Goal: Task Accomplishment & Management: Use online tool/utility

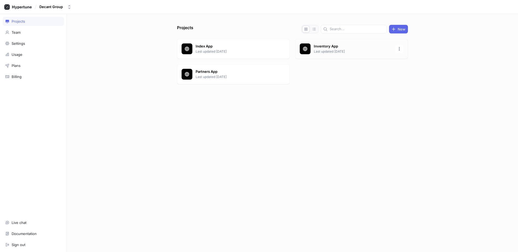
click at [314, 44] on p "Inventory App" at bounding box center [352, 46] width 78 height 5
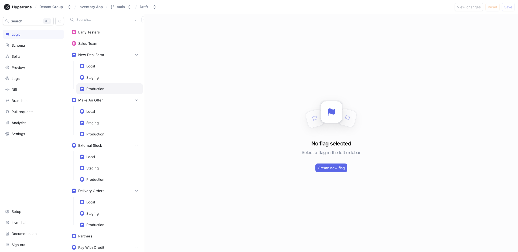
click at [112, 90] on div "Production" at bounding box center [109, 89] width 59 height 4
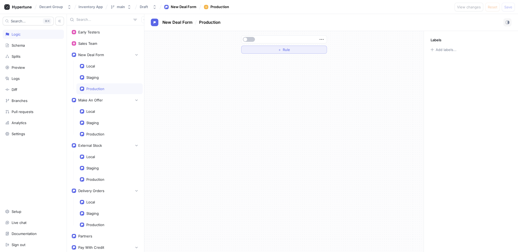
click at [282, 47] on button "＋ Rule" at bounding box center [284, 50] width 86 height 8
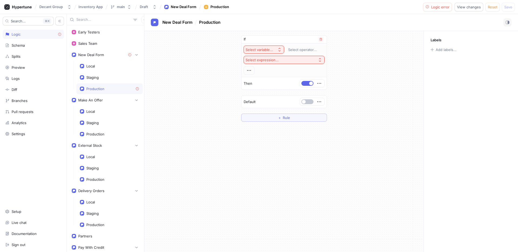
click at [269, 51] on div "Select variable..." at bounding box center [258, 49] width 27 height 5
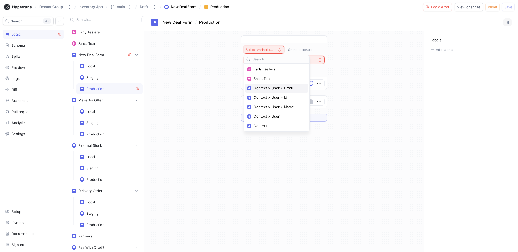
click at [294, 89] on div "Context > User > Email" at bounding box center [276, 88] width 63 height 9
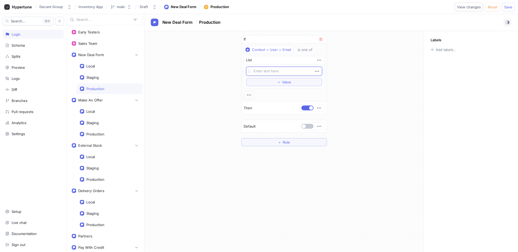
type textarea "x"
type textarea "c"
type textarea "x"
type textarea "cb"
type textarea "x"
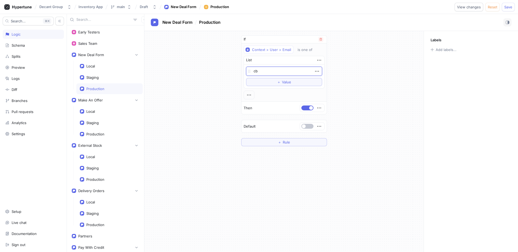
type textarea "cbo"
type textarea "x"
type textarea "cbon"
type textarea "x"
type textarea "cbone"
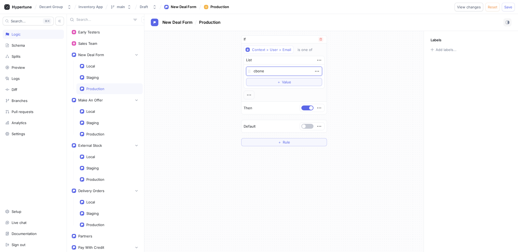
type textarea "x"
type textarea "cbone@"
type textarea "x"
type textarea "cbone@d"
type textarea "x"
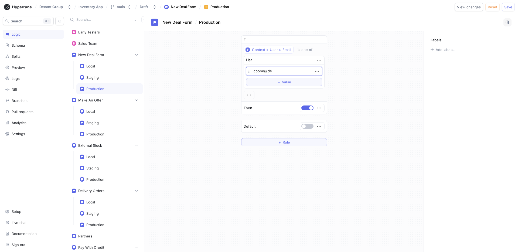
type textarea "cbone@de"
type textarea "x"
type textarea "cbone@d"
type textarea "x"
type textarea "cbone@"
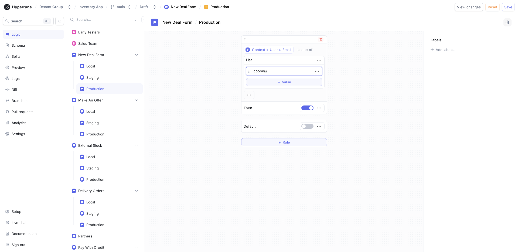
type textarea "x"
type textarea "cbone@w"
type textarea "x"
type textarea "cbone@wh"
type textarea "x"
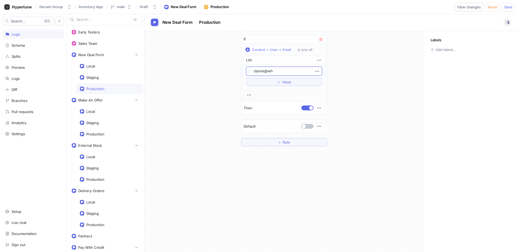
type textarea "cbone@whi"
type textarea "x"
type textarea "cbone@whis"
type textarea "x"
type textarea "cbone@whisk"
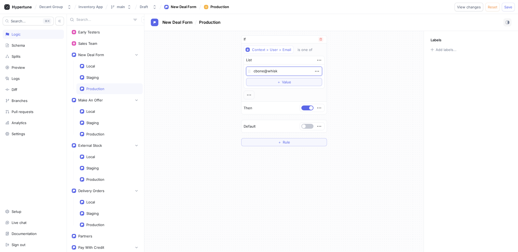
type textarea "x"
type textarea "cbone@whisky"
type textarea "x"
type textarea "cbone@whiskyp"
type textarea "x"
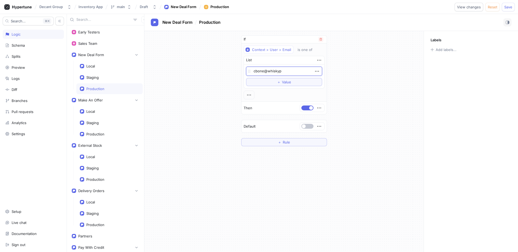
type textarea "cbone@whiskypa"
type textarea "x"
type textarea "cbone@whiskypar"
type textarea "x"
type textarea "cbone@whiskypart"
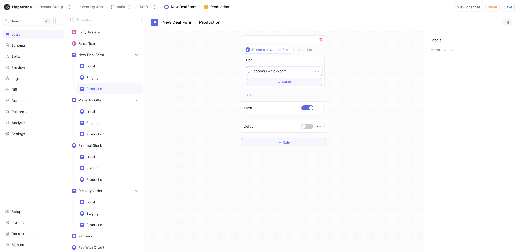
type textarea "x"
type textarea "cbone@whiskypart"
type textarea "x"
type textarea "cbone@whiskypartn"
type textarea "x"
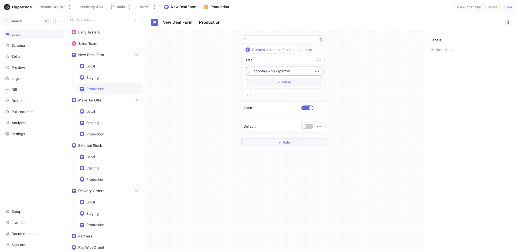
type textarea "cbone@whiskypartner"
type textarea "x"
type textarea "cbone@whiskypartners"
click at [316, 74] on icon "button" at bounding box center [317, 71] width 6 height 6
click at [287, 51] on div "Context > User > Email is one of List cbone@whiskypartners To pick up a draggab…" at bounding box center [283, 73] width 81 height 54
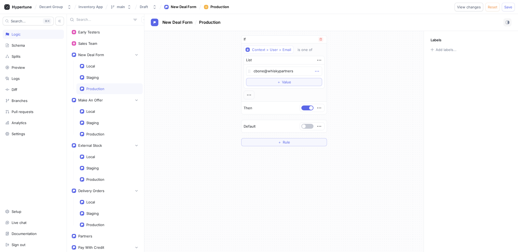
click at [315, 72] on icon "button" at bounding box center [317, 71] width 6 height 6
click at [325, 80] on p "Delete" at bounding box center [327, 80] width 11 height 5
click at [291, 50] on button "Context > User > Email" at bounding box center [268, 50] width 50 height 8
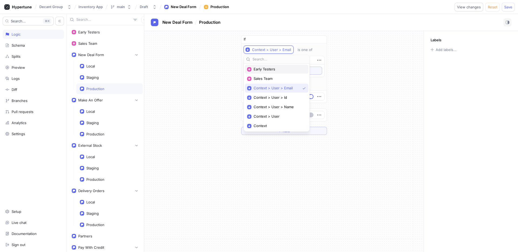
click at [293, 71] on span "Early Testers" at bounding box center [278, 69] width 50 height 5
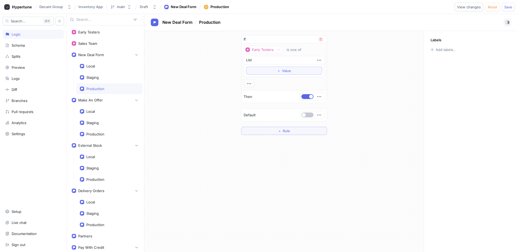
click at [297, 59] on div "List" at bounding box center [284, 60] width 80 height 8
click at [316, 61] on icon "button" at bounding box center [319, 60] width 6 height 6
click at [326, 69] on p "Delete" at bounding box center [329, 69] width 11 height 5
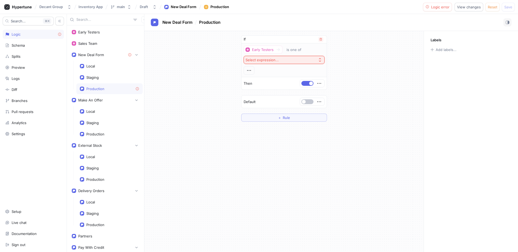
click at [289, 60] on button "Select expression..." at bounding box center [283, 60] width 81 height 8
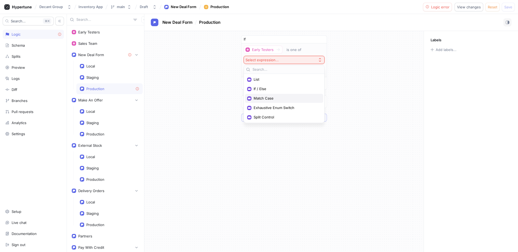
click at [290, 100] on span "Match Case" at bounding box center [285, 98] width 65 height 5
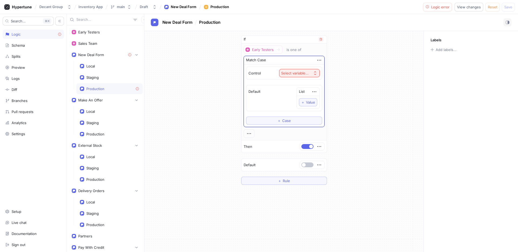
click at [297, 74] on div "Select variable..." at bounding box center [294, 73] width 27 height 5
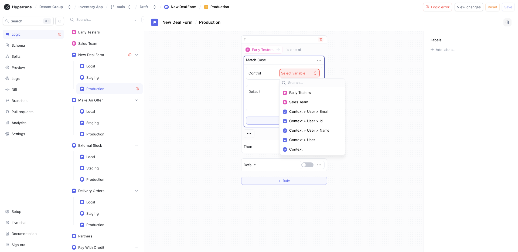
click at [297, 74] on div "Select variable..." at bounding box center [294, 73] width 27 height 5
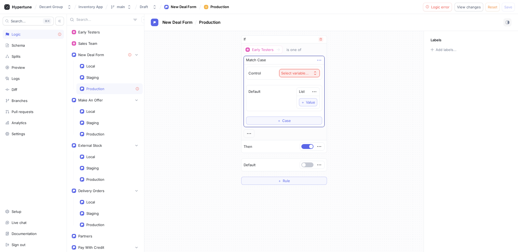
click at [320, 61] on icon "button" at bounding box center [319, 60] width 6 height 6
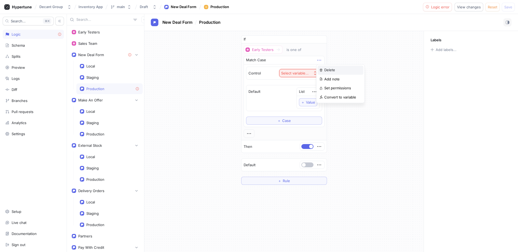
click at [327, 70] on p "Delete" at bounding box center [329, 69] width 11 height 5
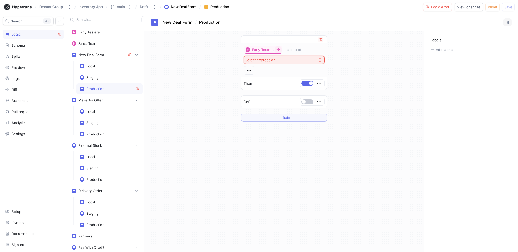
click at [273, 50] on div "Early Testers" at bounding box center [263, 49] width 22 height 5
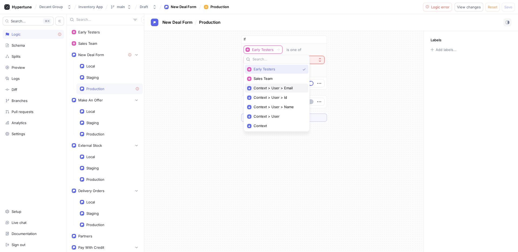
click at [285, 87] on span "Context > User > Email" at bounding box center [278, 88] width 50 height 5
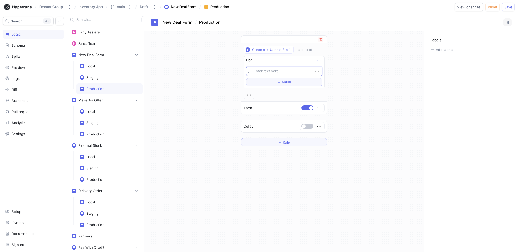
click at [318, 59] on icon "button" at bounding box center [319, 60] width 6 height 6
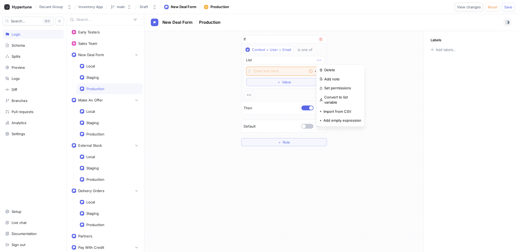
click at [318, 59] on icon "button" at bounding box center [319, 60] width 6 height 6
click at [320, 60] on icon "button" at bounding box center [319, 60] width 6 height 6
click at [330, 68] on p "Delete" at bounding box center [329, 69] width 11 height 5
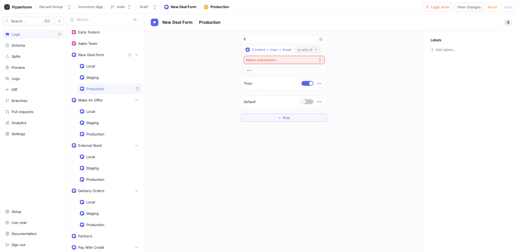
click at [306, 49] on div "is one of" at bounding box center [304, 49] width 15 height 5
click at [306, 59] on button "Select expression..." at bounding box center [283, 60] width 81 height 8
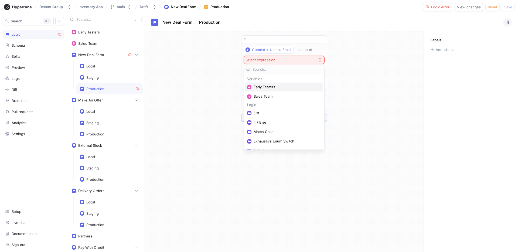
click at [304, 84] on div "Early Testers" at bounding box center [284, 86] width 78 height 9
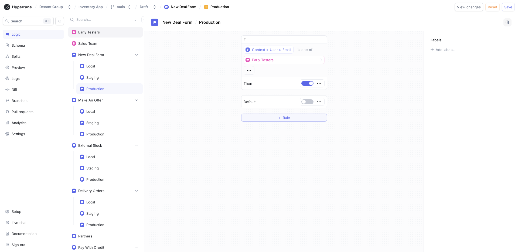
click at [106, 33] on div "Early Testers" at bounding box center [105, 32] width 67 height 4
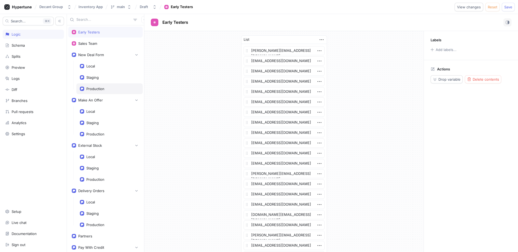
click at [103, 92] on div "Production" at bounding box center [109, 88] width 66 height 11
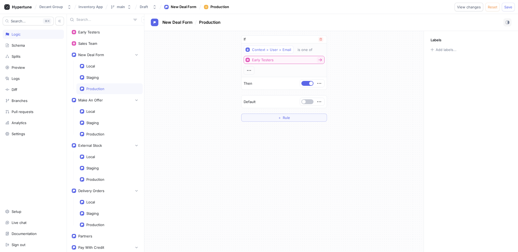
click at [297, 56] on button "Early Testers" at bounding box center [283, 60] width 81 height 8
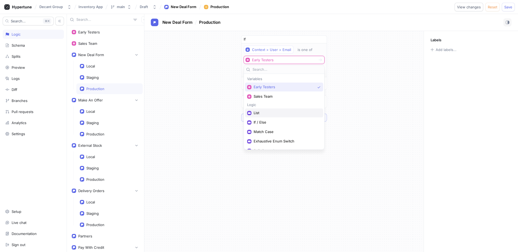
click at [310, 111] on span "List" at bounding box center [285, 113] width 65 height 5
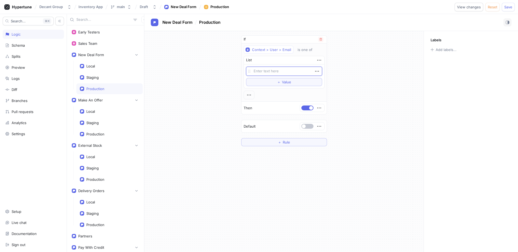
type textarea "x"
type textarea "c"
type textarea "x"
type textarea "cb"
type textarea "x"
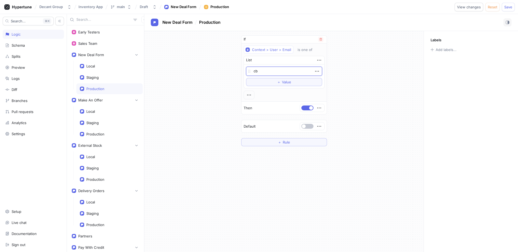
type textarea "cbo"
type textarea "x"
type textarea "cbon"
type textarea "x"
type textarea "cbone"
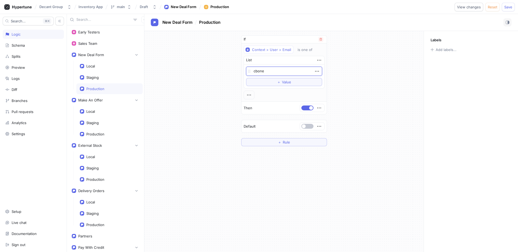
type textarea "x"
type textarea "cbone@"
type textarea "x"
type textarea "cbone@h"
type textarea "x"
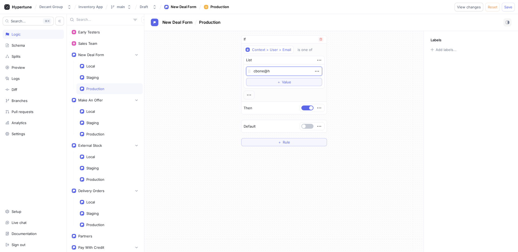
type textarea "cbone@ho"
type textarea "x"
type textarea "cbone@hou"
type textarea "x"
type textarea "cbone@hous"
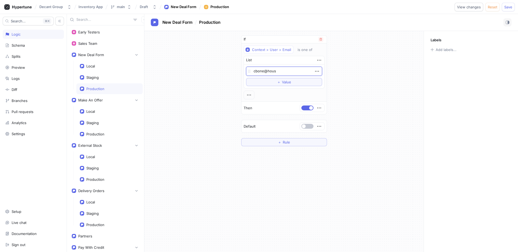
type textarea "x"
type textarea "cbone@house"
type textarea "x"
type textarea "cbone@houseo"
type textarea "x"
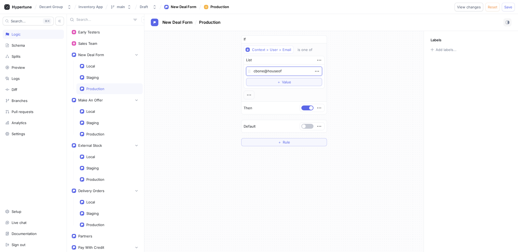
type textarea "cbone@houseof"
click at [270, 73] on textarea "cbone@houseof" at bounding box center [284, 71] width 76 height 9
type textarea "x"
type textarea "cbone@w"
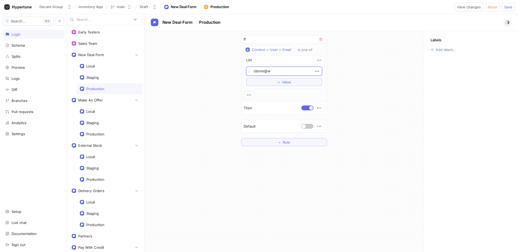
type textarea "x"
type textarea "cbone@wh"
type textarea "x"
type textarea "cbone@whs"
type textarea "x"
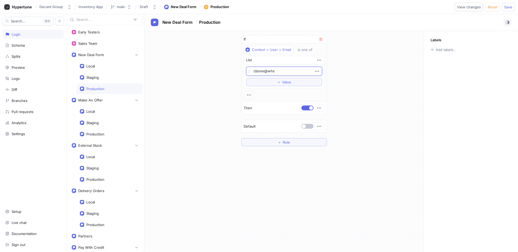
type textarea "cbone@wh"
type textarea "x"
type textarea "cbone@whi"
type textarea "x"
type textarea "cbone@whis"
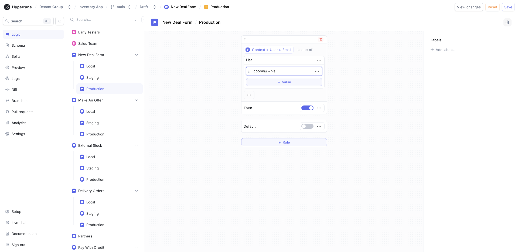
type textarea "x"
type textarea "cbone@whisk"
type textarea "x"
type textarea "cbone@whisky"
type textarea "x"
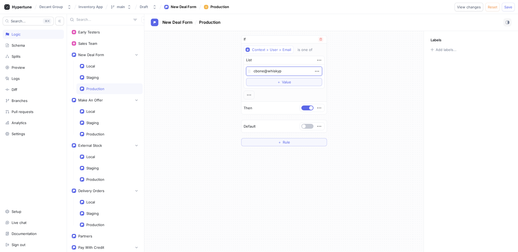
type textarea "cbone@whiskypa"
type textarea "x"
type textarea "cbone@whiskypar"
type textarea "x"
type textarea "cbone@whiskypart"
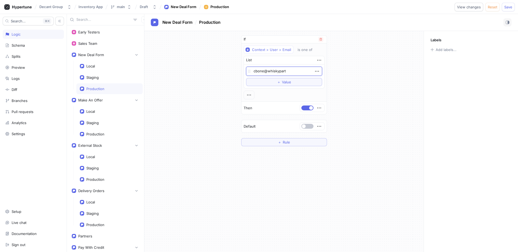
type textarea "x"
type textarea "cbone@whiskypartn"
type textarea "x"
type textarea "cbone@whiskypartner"
type textarea "x"
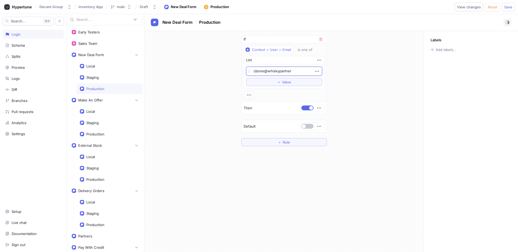
type textarea "cbone@whiskypartners"
type textarea "x"
type textarea "cbone@whiskypartners."
type textarea "x"
type textarea "[EMAIL_ADDRESS][DOMAIN_NAME]"
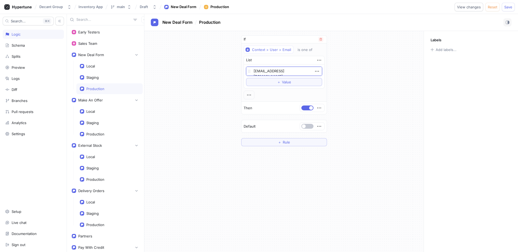
type textarea "x"
type textarea "[EMAIL_ADDRESS][DOMAIN_NAME]"
click at [508, 7] on span "Save" at bounding box center [508, 6] width 8 height 3
click at [43, 80] on div "Logs" at bounding box center [33, 78] width 56 height 4
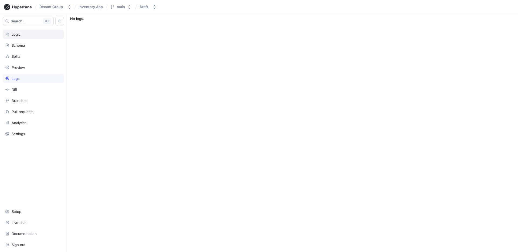
click at [36, 37] on div "Logic" at bounding box center [33, 34] width 61 height 9
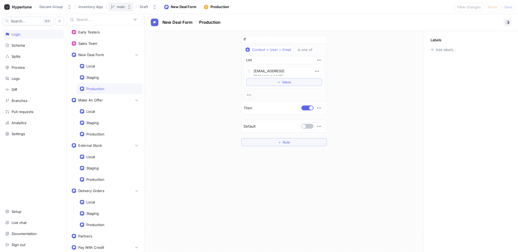
click at [122, 7] on div "main" at bounding box center [121, 7] width 8 height 5
click at [99, 7] on span "Inventory App" at bounding box center [90, 7] width 24 height 4
click at [27, 8] on icon at bounding box center [17, 6] width 27 height 5
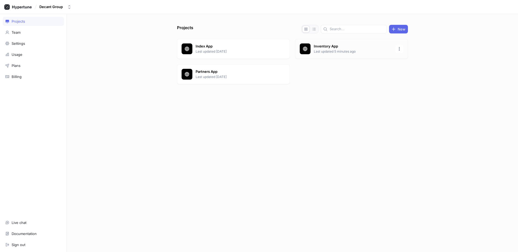
click at [326, 44] on p "Inventory App" at bounding box center [352, 46] width 78 height 5
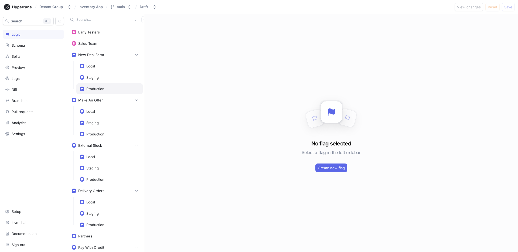
click at [113, 94] on div "Production" at bounding box center [109, 88] width 66 height 11
type textarea "x"
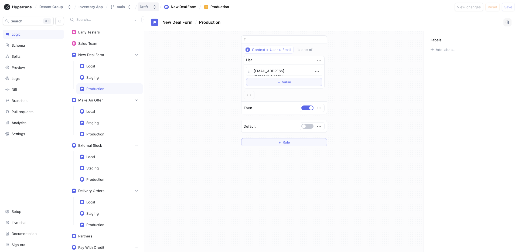
click at [148, 5] on div "Draft" at bounding box center [145, 7] width 11 height 5
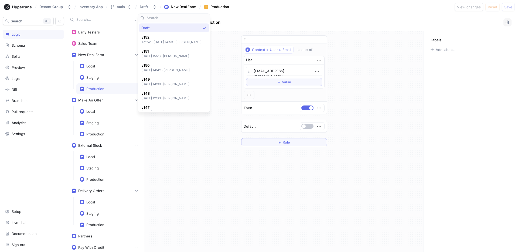
click at [329, 80] on div "If Context > User > Email is one of List [EMAIL_ADDRESS][DOMAIN_NAME] To pick u…" at bounding box center [284, 90] width 94 height 119
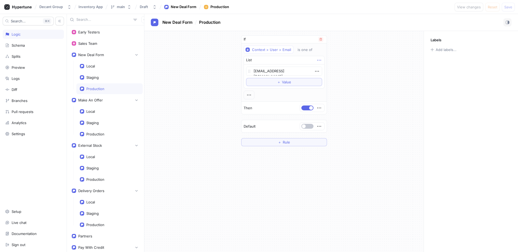
click at [319, 57] on icon "button" at bounding box center [319, 60] width 6 height 6
click at [335, 69] on div "Delete" at bounding box center [340, 69] width 46 height 9
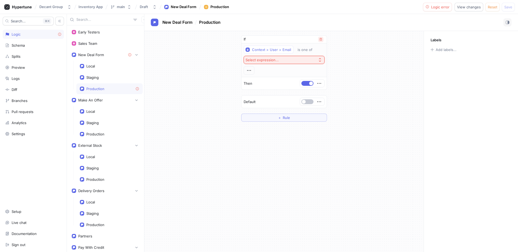
click at [318, 41] on button "button" at bounding box center [320, 39] width 5 height 5
click at [249, 40] on button "button" at bounding box center [249, 39] width 12 height 5
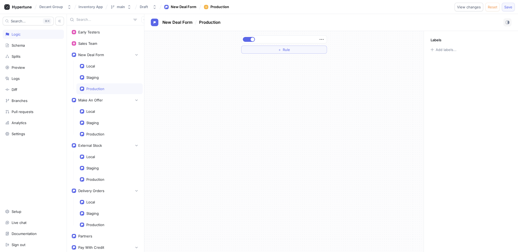
click at [509, 7] on span "Save" at bounding box center [508, 6] width 8 height 3
